Goal: Information Seeking & Learning: Learn about a topic

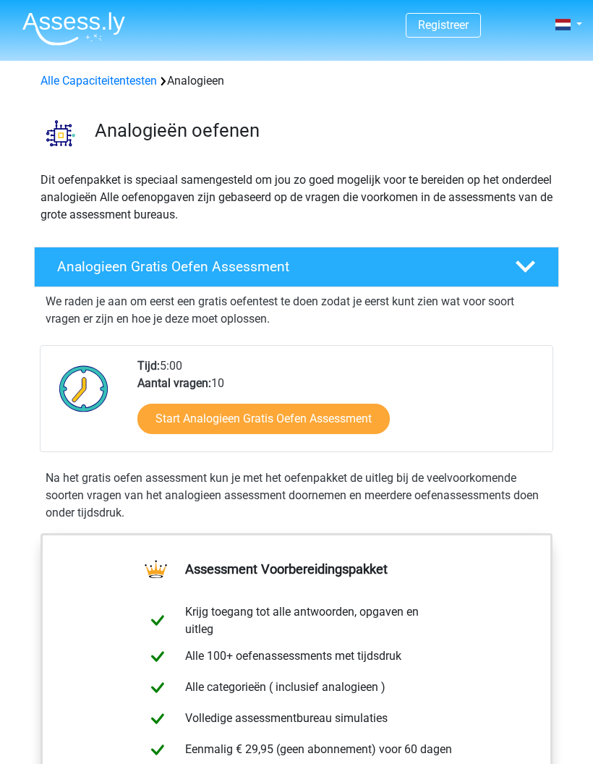
click at [510, 263] on div at bounding box center [526, 267] width 42 height 20
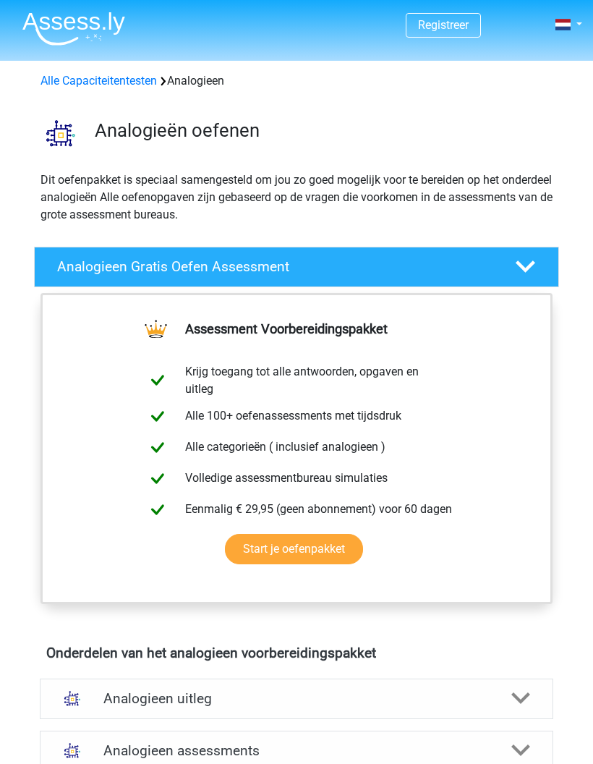
click at [527, 259] on icon at bounding box center [526, 267] width 20 height 20
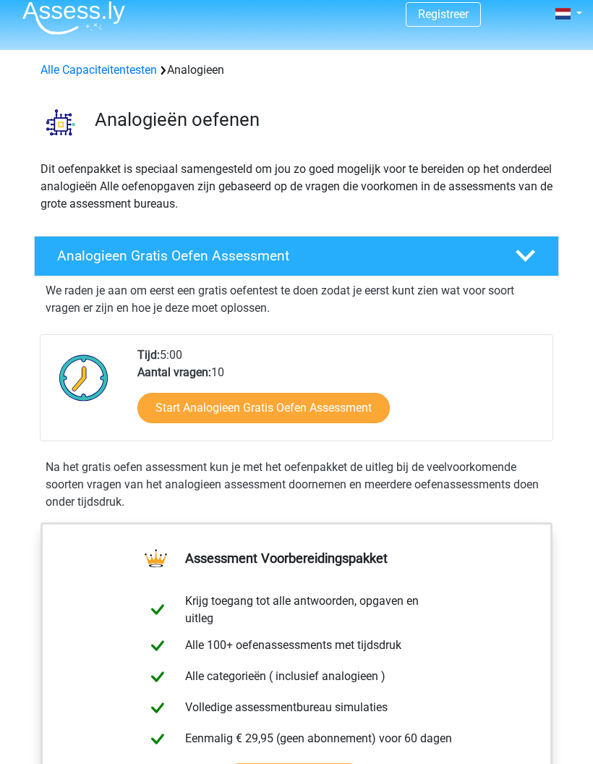
scroll to position [33, 0]
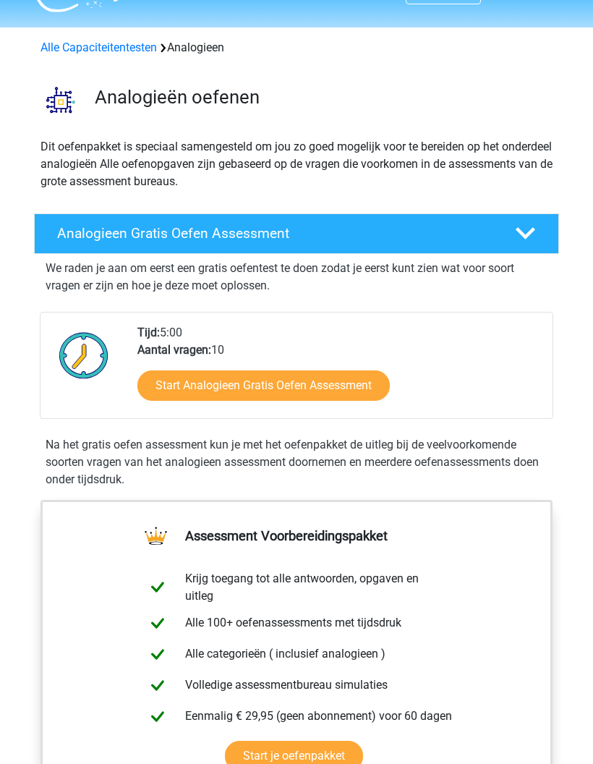
click at [334, 379] on link "Start Analogieen Gratis Oefen Assessment" at bounding box center [264, 386] width 253 height 30
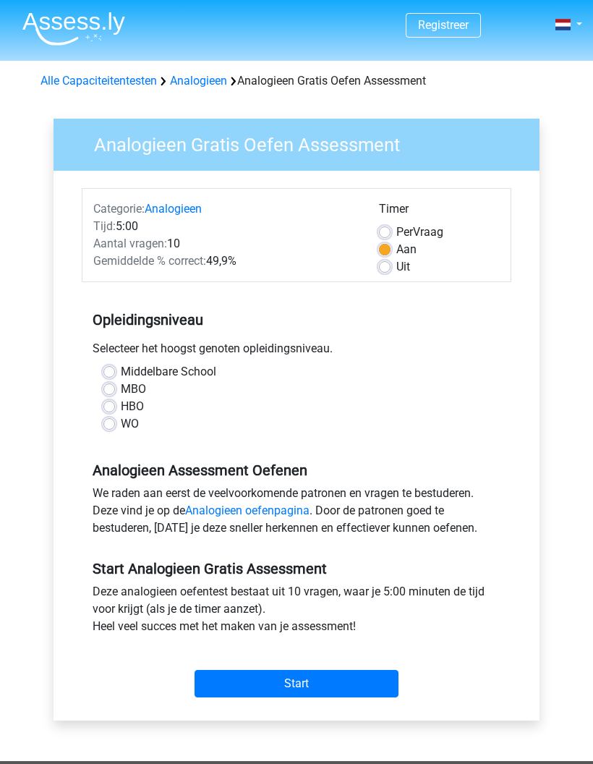
click at [130, 407] on label "HBO" at bounding box center [132, 406] width 23 height 17
click at [115, 407] on input "HBO" at bounding box center [109, 405] width 12 height 14
radio input "true"
click at [318, 682] on input "Start" at bounding box center [297, 684] width 204 height 28
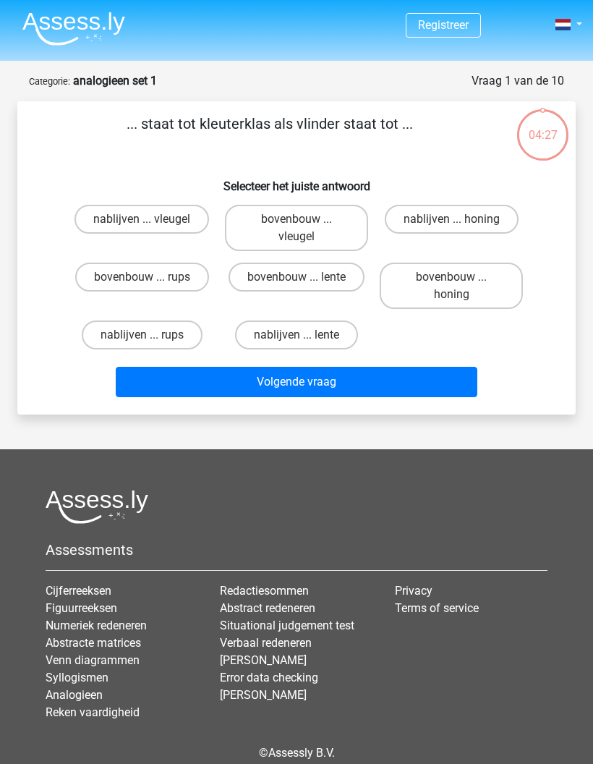
click at [188, 271] on label "bovenbouw ... rups" at bounding box center [142, 277] width 134 height 29
click at [151, 277] on input "bovenbouw ... rups" at bounding box center [146, 281] width 9 height 9
radio input "true"
click at [373, 384] on button "Volgende vraag" at bounding box center [297, 382] width 363 height 30
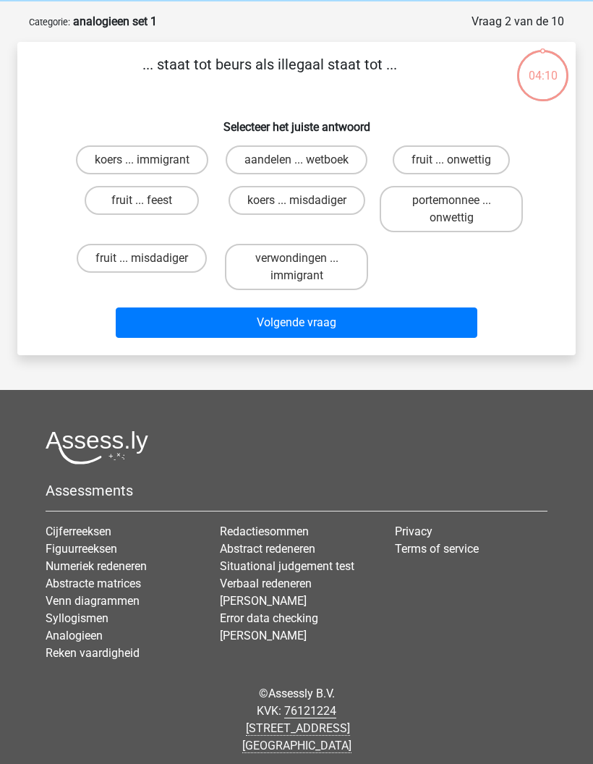
scroll to position [67, 0]
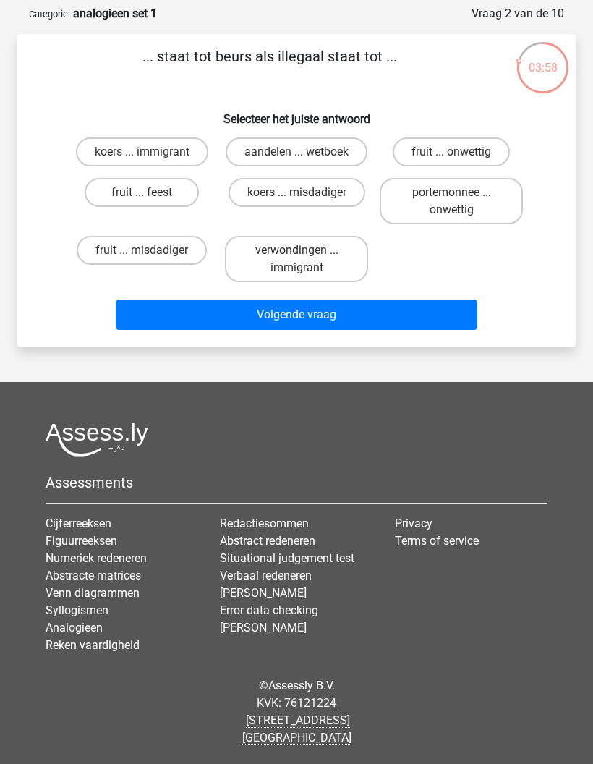
click at [475, 195] on label "portemonnee ... onwettig" at bounding box center [451, 201] width 143 height 46
click at [461, 195] on input "portemonnee ... onwettig" at bounding box center [456, 197] width 9 height 9
radio input "true"
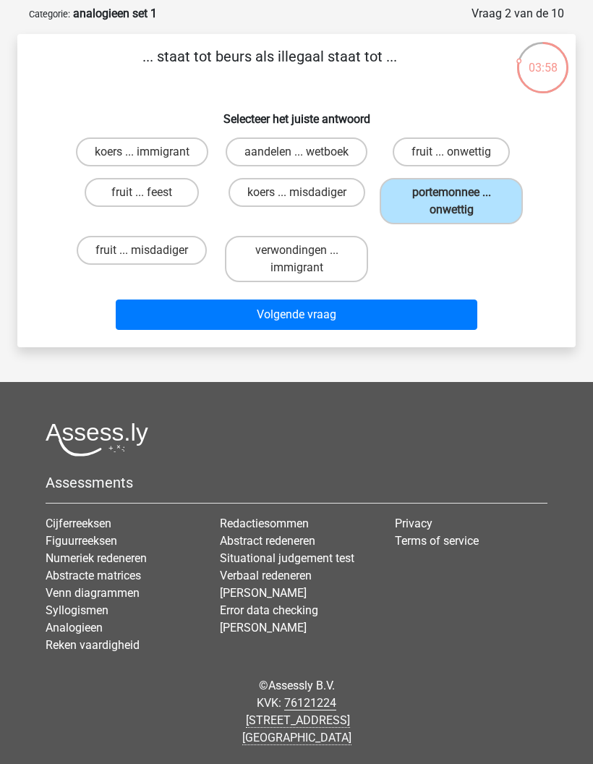
click at [381, 316] on button "Volgende vraag" at bounding box center [297, 315] width 363 height 30
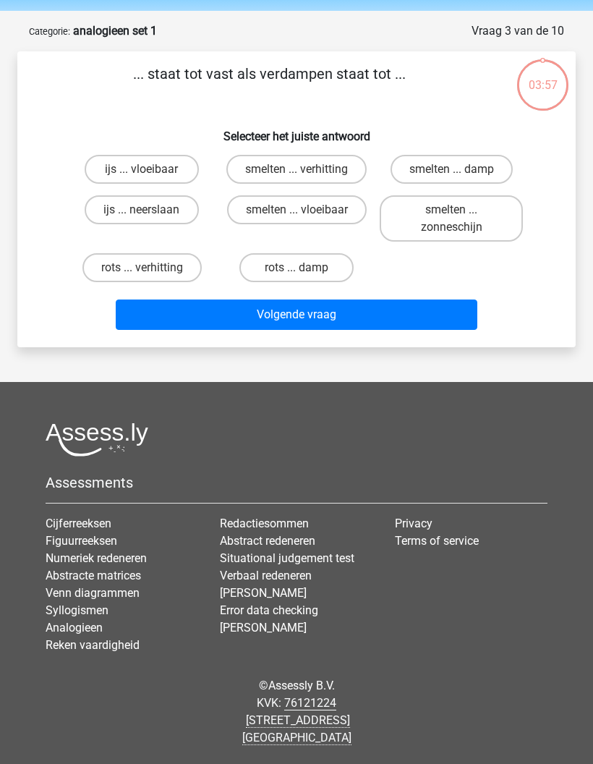
scroll to position [58, 0]
click at [306, 260] on label "rots ... damp" at bounding box center [297, 267] width 114 height 29
click at [306, 268] on input "rots ... damp" at bounding box center [301, 272] width 9 height 9
radio input "true"
click at [341, 303] on button "Volgende vraag" at bounding box center [297, 315] width 363 height 30
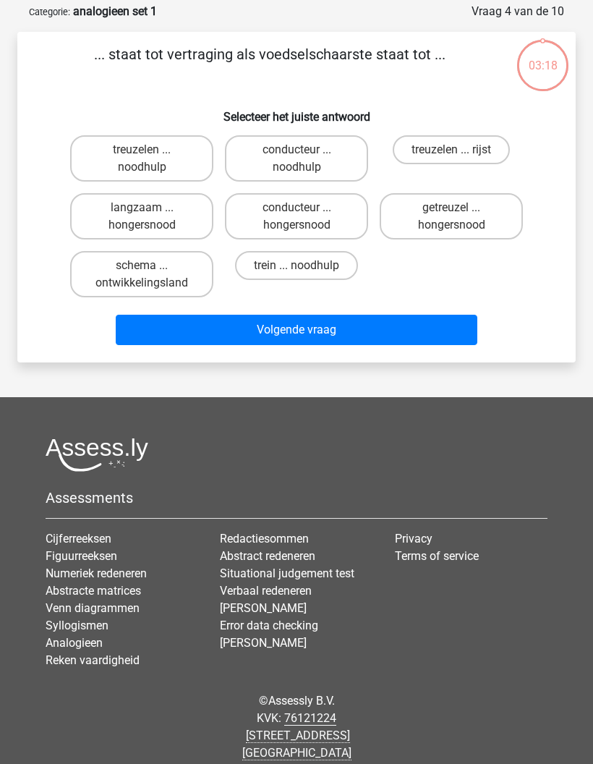
scroll to position [72, 0]
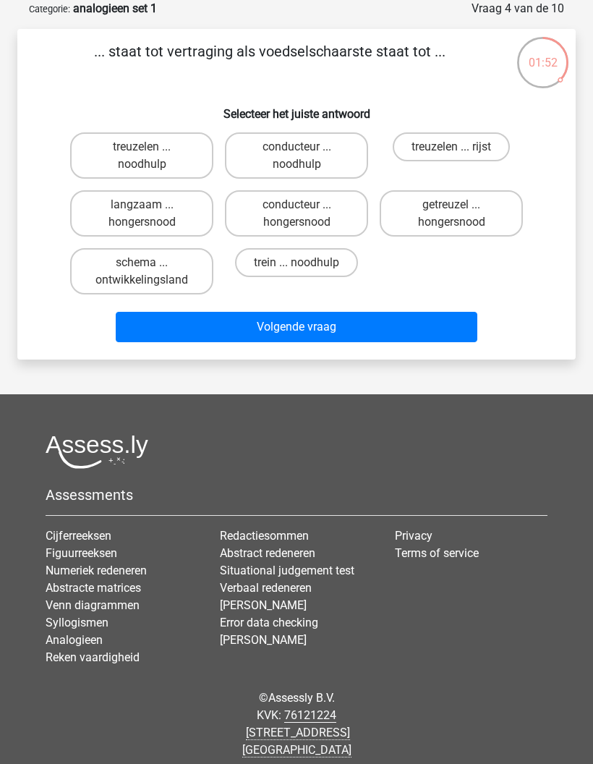
click at [172, 215] on label "langzaam ... hongersnood" at bounding box center [141, 213] width 143 height 46
click at [151, 214] on input "langzaam ... hongersnood" at bounding box center [146, 209] width 9 height 9
radio input "true"
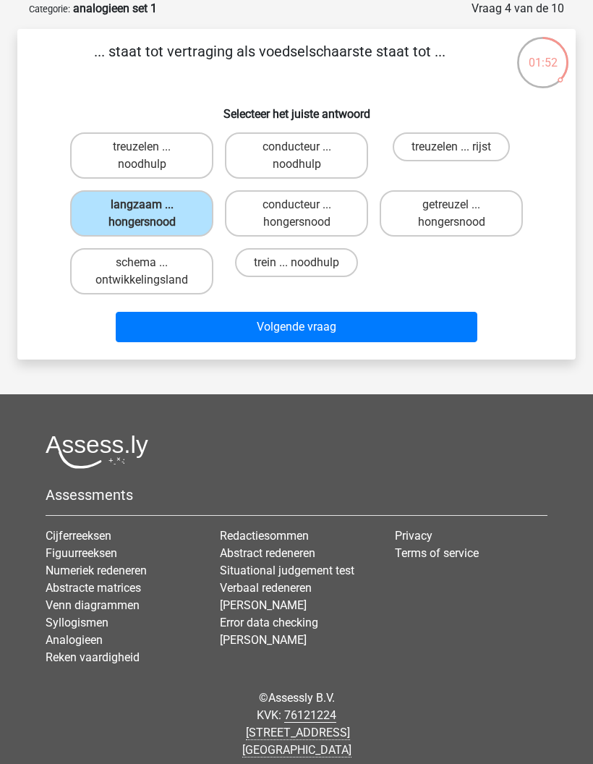
click at [330, 324] on button "Volgende vraag" at bounding box center [297, 327] width 363 height 30
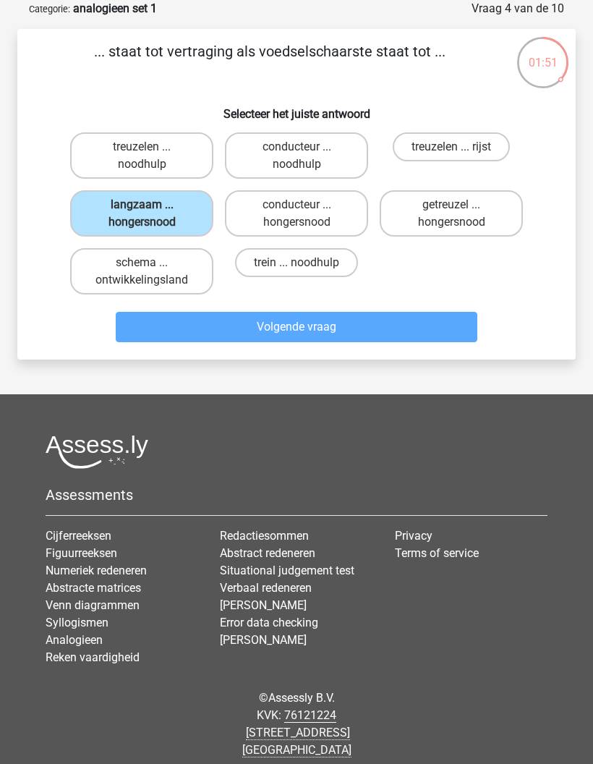
scroll to position [58, 0]
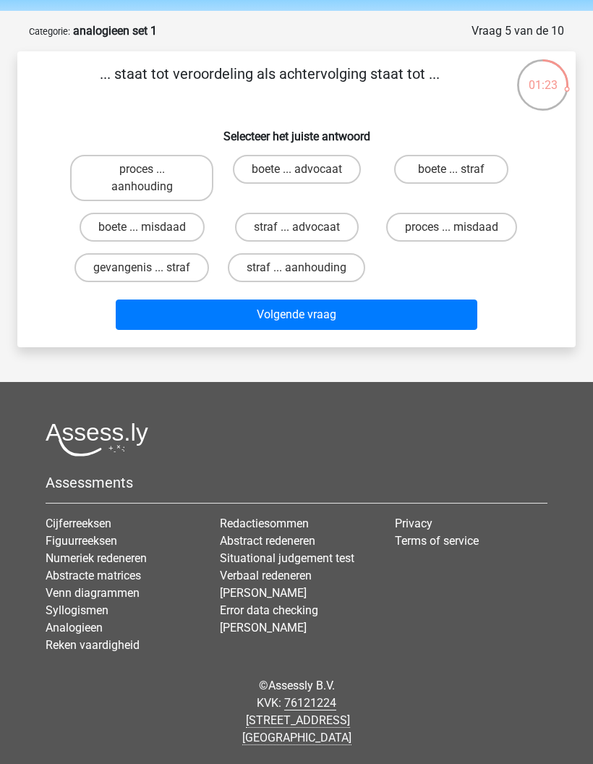
click at [489, 217] on label "proces ... misdaad" at bounding box center [451, 227] width 131 height 29
click at [461, 227] on input "proces ... misdaad" at bounding box center [456, 231] width 9 height 9
radio input "true"
click at [164, 158] on label "proces ... aanhouding" at bounding box center [141, 178] width 143 height 46
click at [151, 169] on input "proces ... aanhouding" at bounding box center [146, 173] width 9 height 9
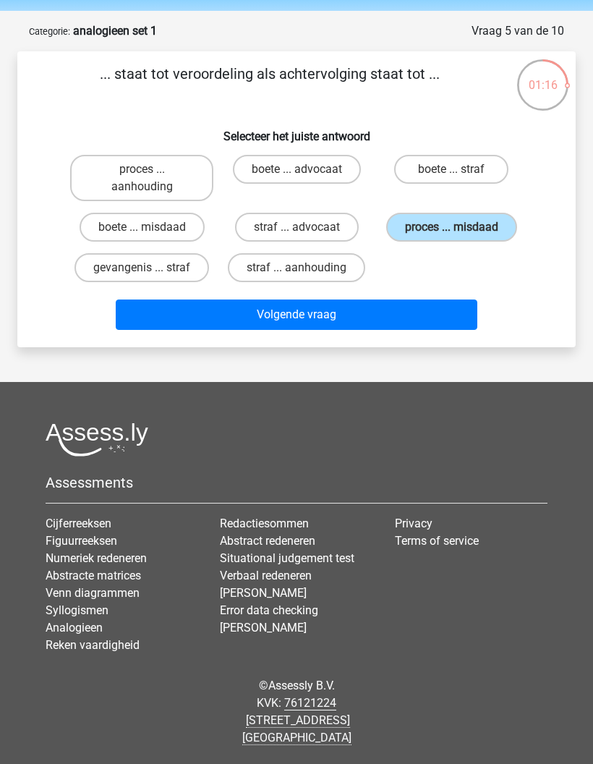
radio input "true"
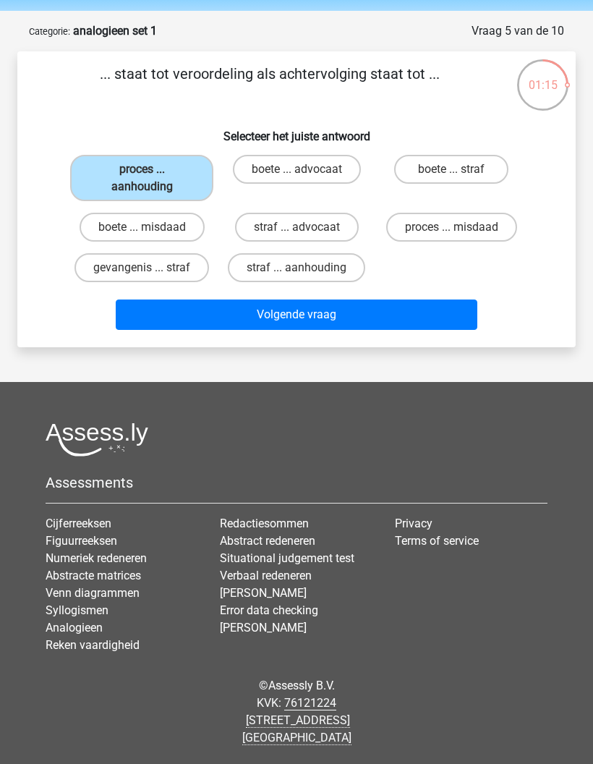
click at [405, 315] on button "Volgende vraag" at bounding box center [297, 315] width 363 height 30
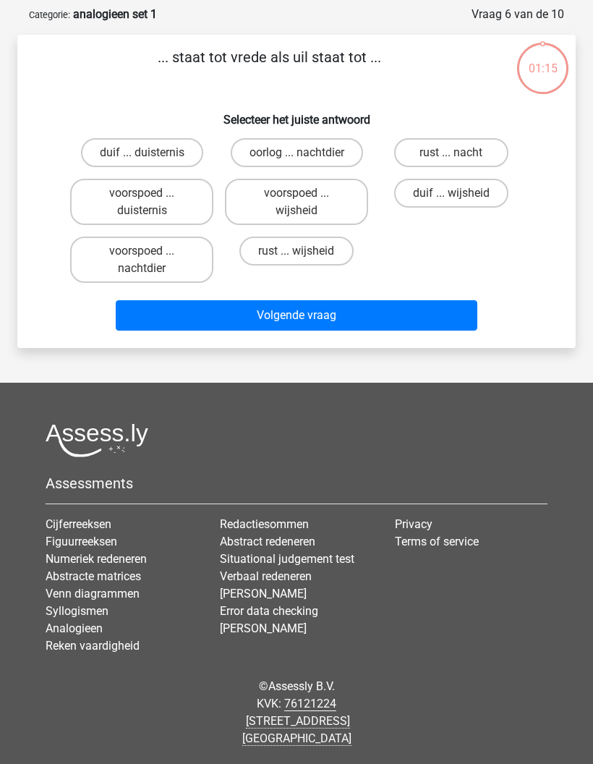
scroll to position [67, 0]
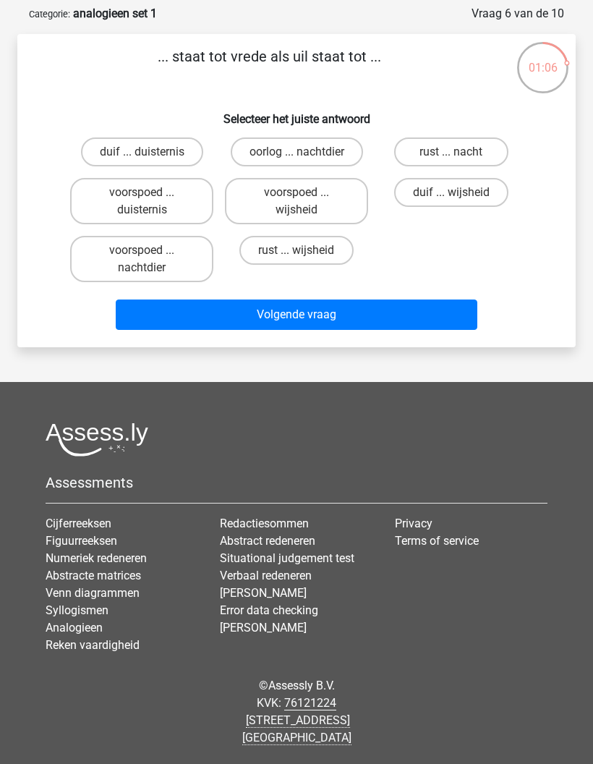
click at [158, 146] on label "duif ... duisternis" at bounding box center [142, 152] width 122 height 29
click at [151, 152] on input "duif ... duisternis" at bounding box center [146, 156] width 9 height 9
radio input "true"
click at [483, 199] on label "duif ... wijsheid" at bounding box center [451, 192] width 114 height 29
click at [461, 199] on input "duif ... wijsheid" at bounding box center [456, 197] width 9 height 9
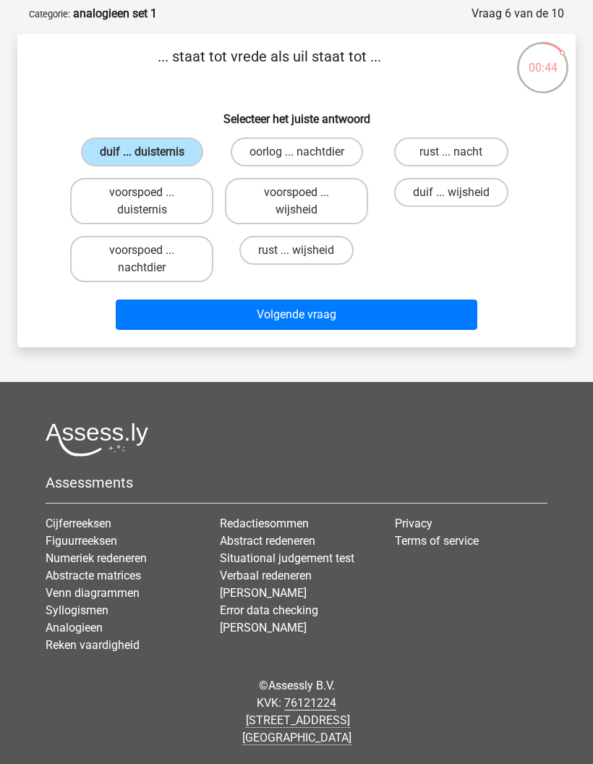
radio input "true"
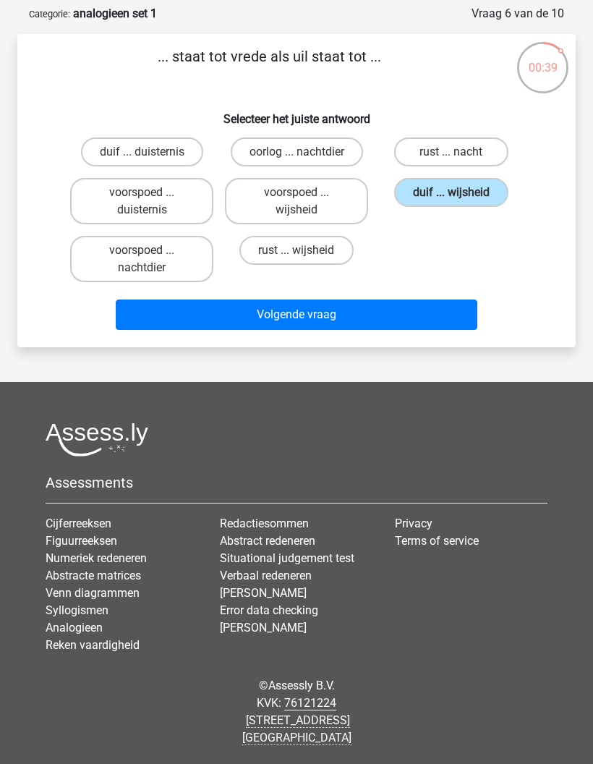
click at [429, 326] on button "Volgende vraag" at bounding box center [297, 315] width 363 height 30
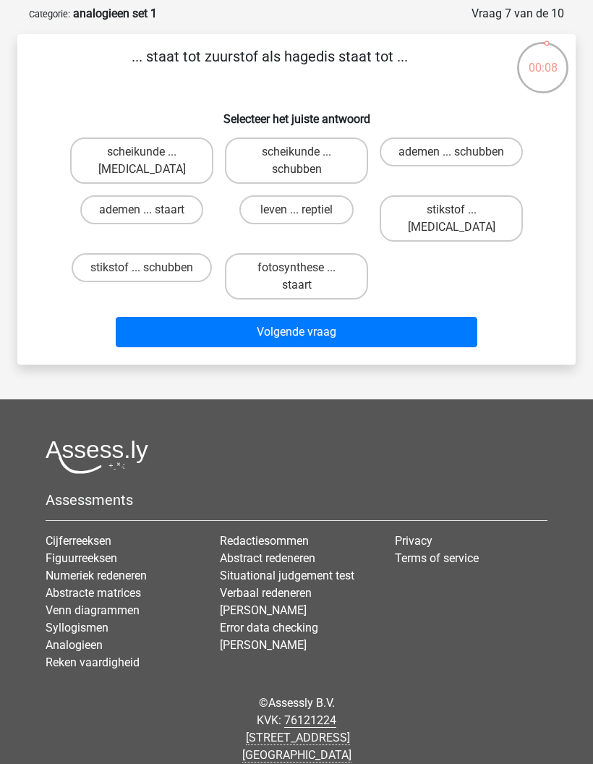
click at [341, 202] on label "leven ... reptiel" at bounding box center [297, 209] width 114 height 29
click at [306, 210] on input "leven ... reptiel" at bounding box center [301, 214] width 9 height 9
radio input "true"
click at [379, 324] on button "Volgende vraag" at bounding box center [297, 332] width 363 height 30
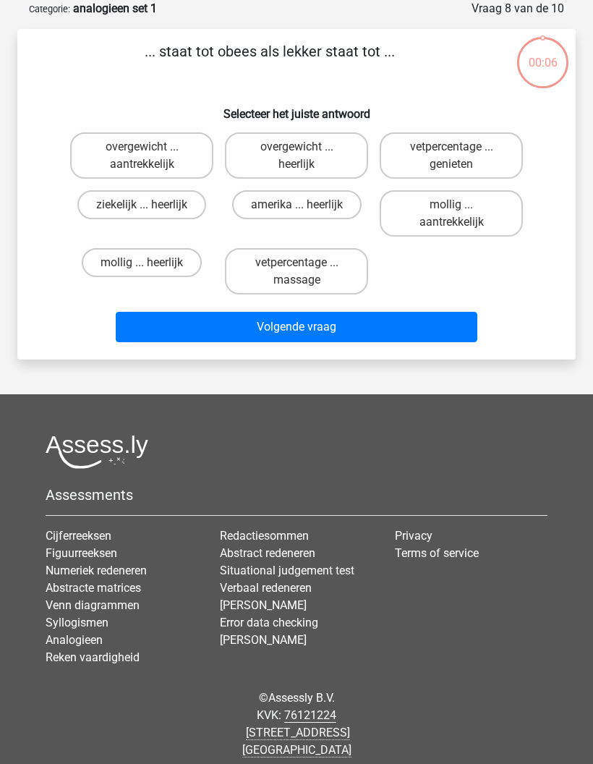
scroll to position [72, 0]
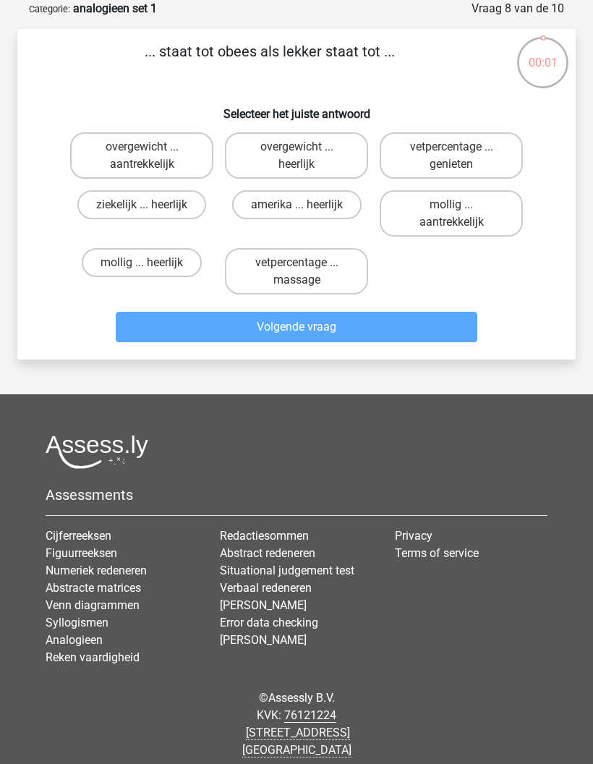
click at [182, 162] on label "overgewicht ... aantrekkelijk" at bounding box center [141, 155] width 143 height 46
click at [151, 156] on input "overgewicht ... aantrekkelijk" at bounding box center [146, 151] width 9 height 9
radio input "true"
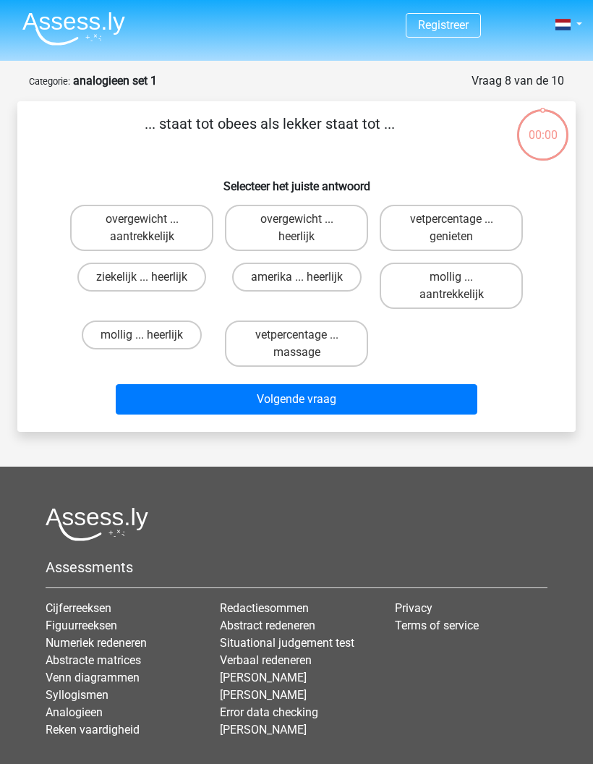
scroll to position [72, 0]
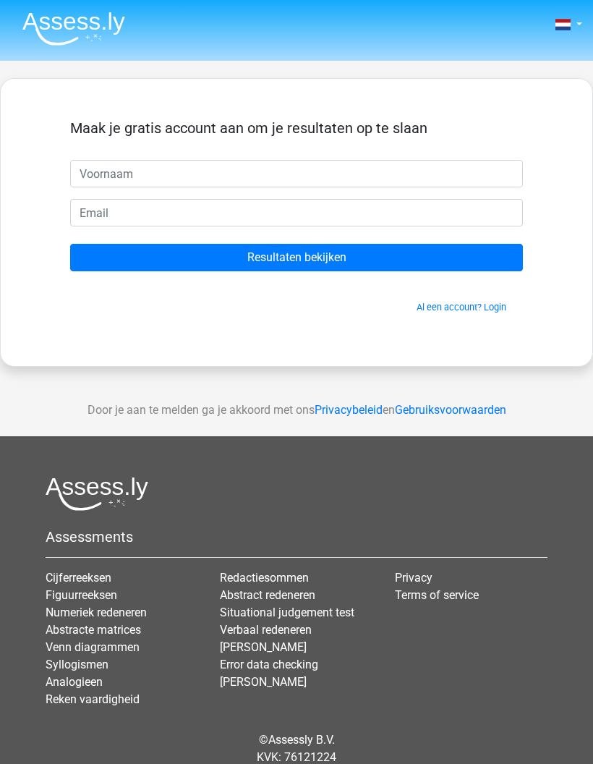
scroll to position [58, 0]
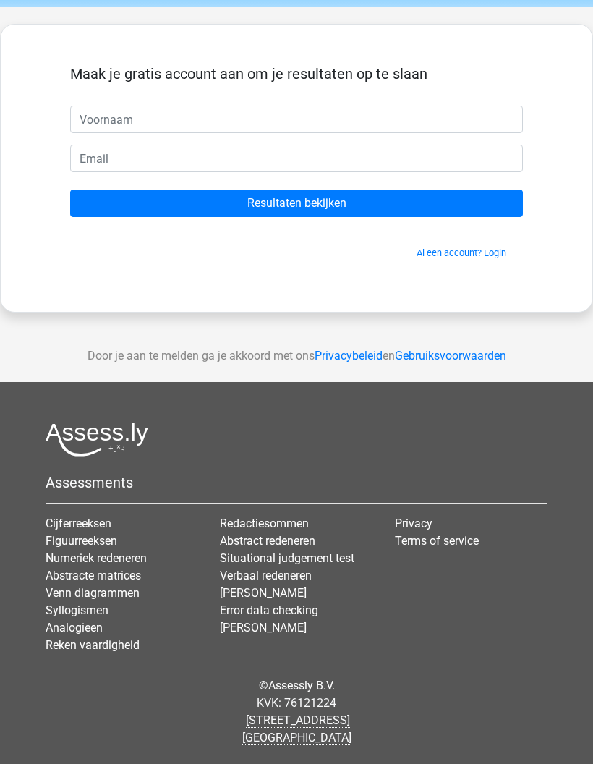
click at [489, 107] on input "text" at bounding box center [296, 120] width 453 height 28
type input "[PERSON_NAME]"
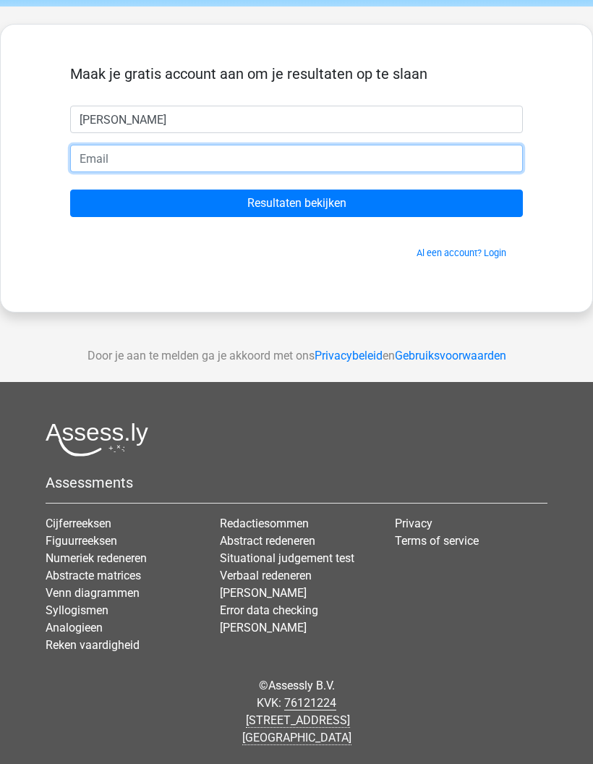
click at [352, 148] on input "email" at bounding box center [296, 159] width 453 height 28
type input "[EMAIL_ADDRESS][DOMAIN_NAME]"
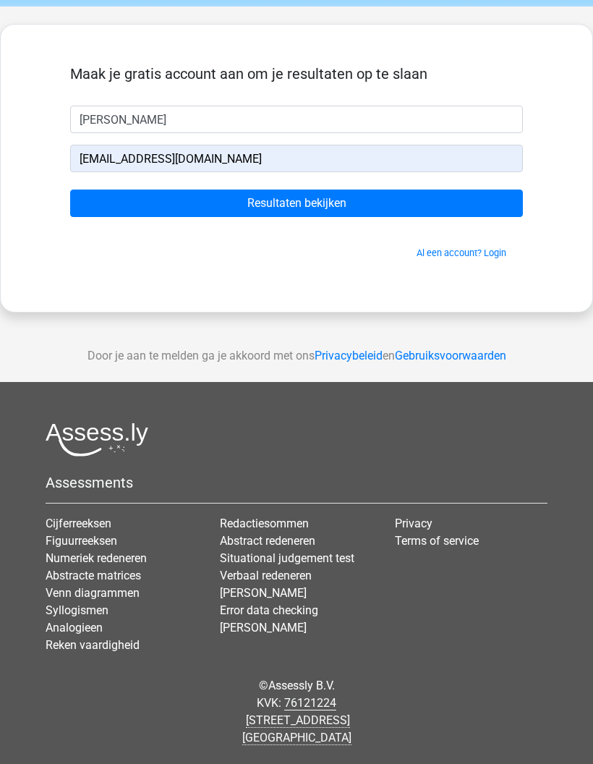
click at [402, 196] on input "Resultaten bekijken" at bounding box center [296, 204] width 453 height 28
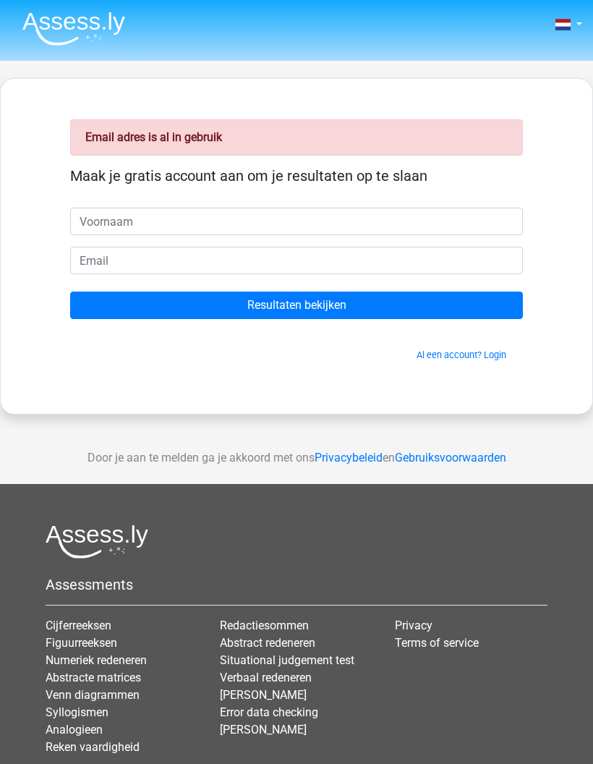
click at [485, 354] on link "Al een account? Login" at bounding box center [462, 355] width 90 height 11
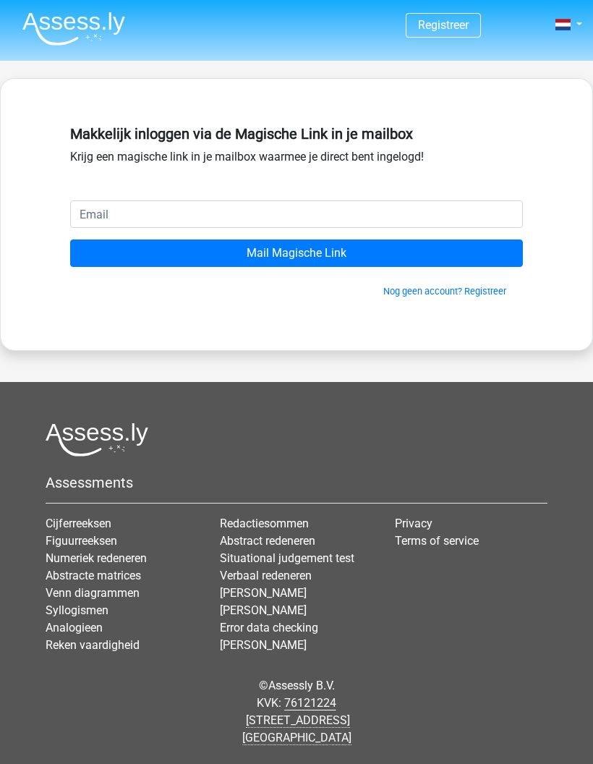
click at [303, 223] on input "email" at bounding box center [296, 214] width 453 height 28
type input "dannygoosen@gmail.com"
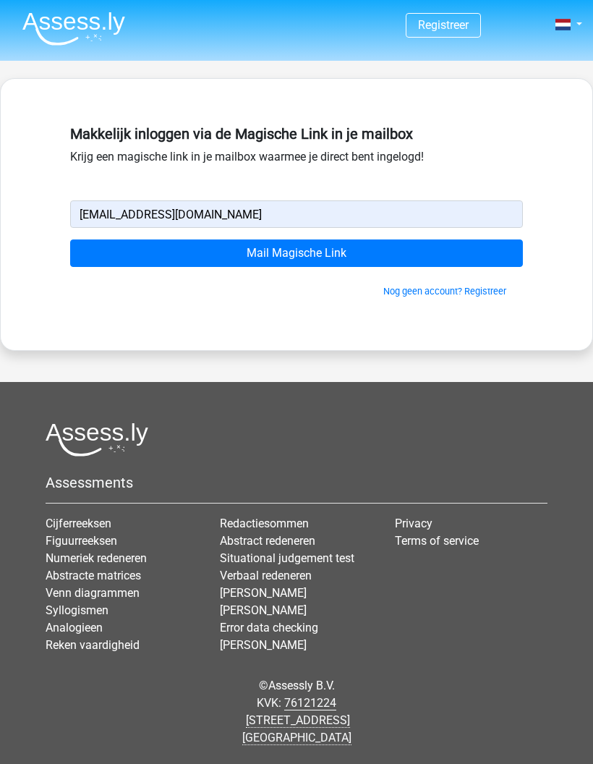
click at [329, 246] on input "Mail Magische Link" at bounding box center [296, 254] width 453 height 28
